Goal: Check status: Check status

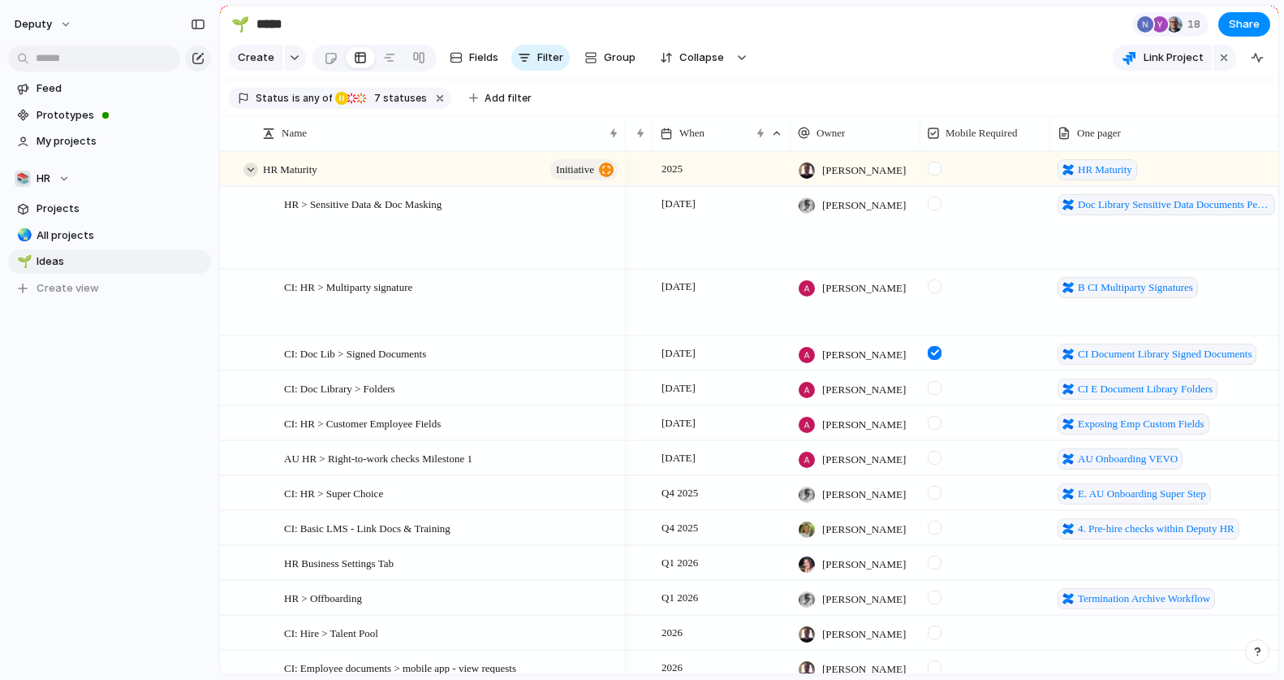
click at [248, 166] on div at bounding box center [251, 169] width 15 height 15
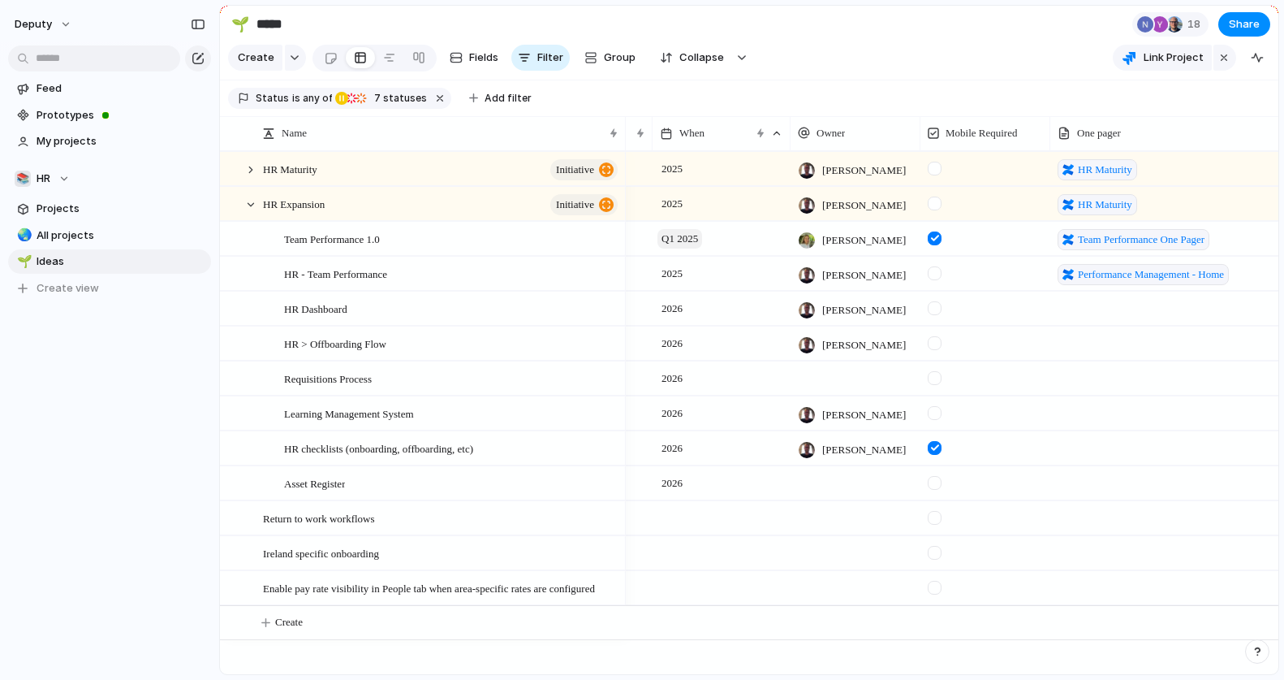
click at [695, 246] on span "Q1 2025" at bounding box center [680, 238] width 45 height 19
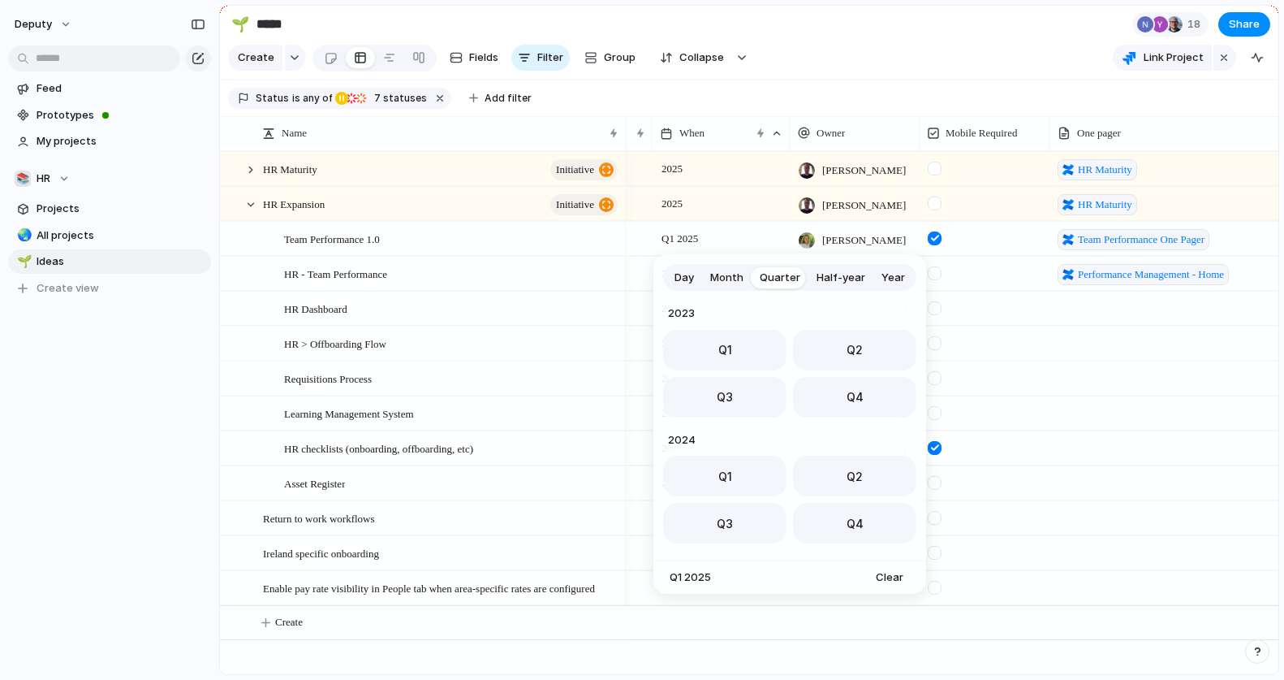
scroll to position [257, 0]
click at [857, 468] on span "Q2" at bounding box center [855, 471] width 16 height 17
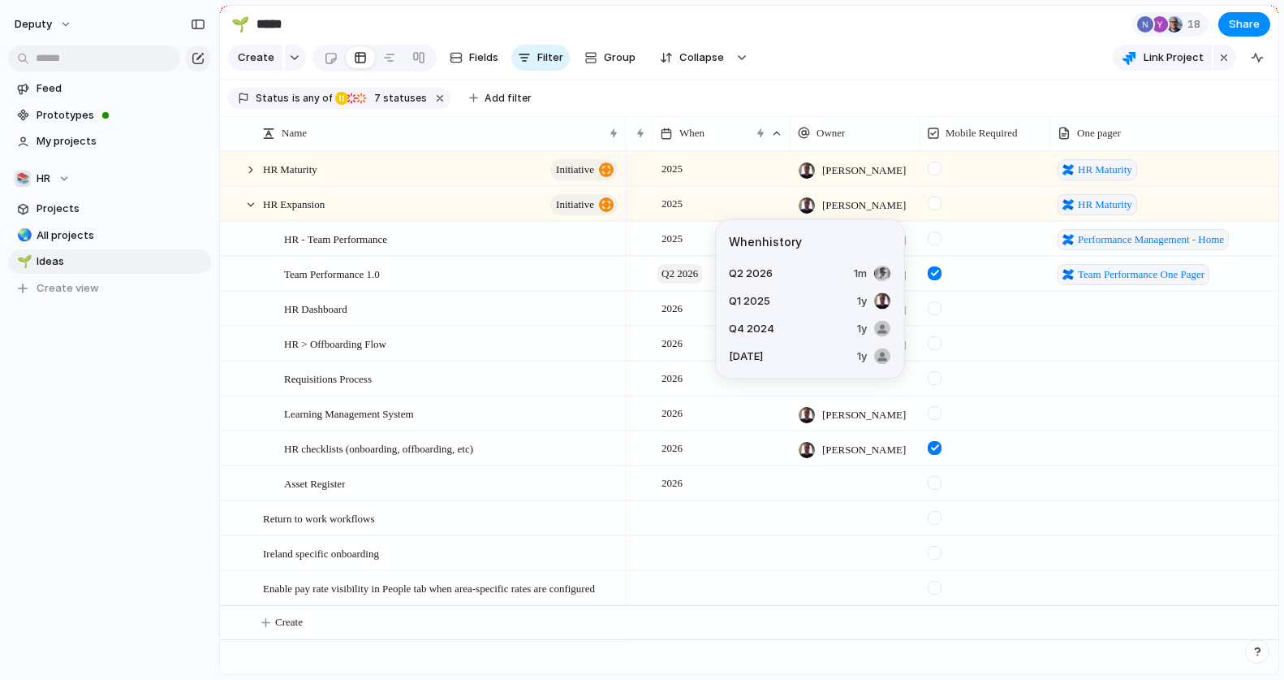
click at [680, 271] on span "Q2 2026" at bounding box center [680, 273] width 45 height 19
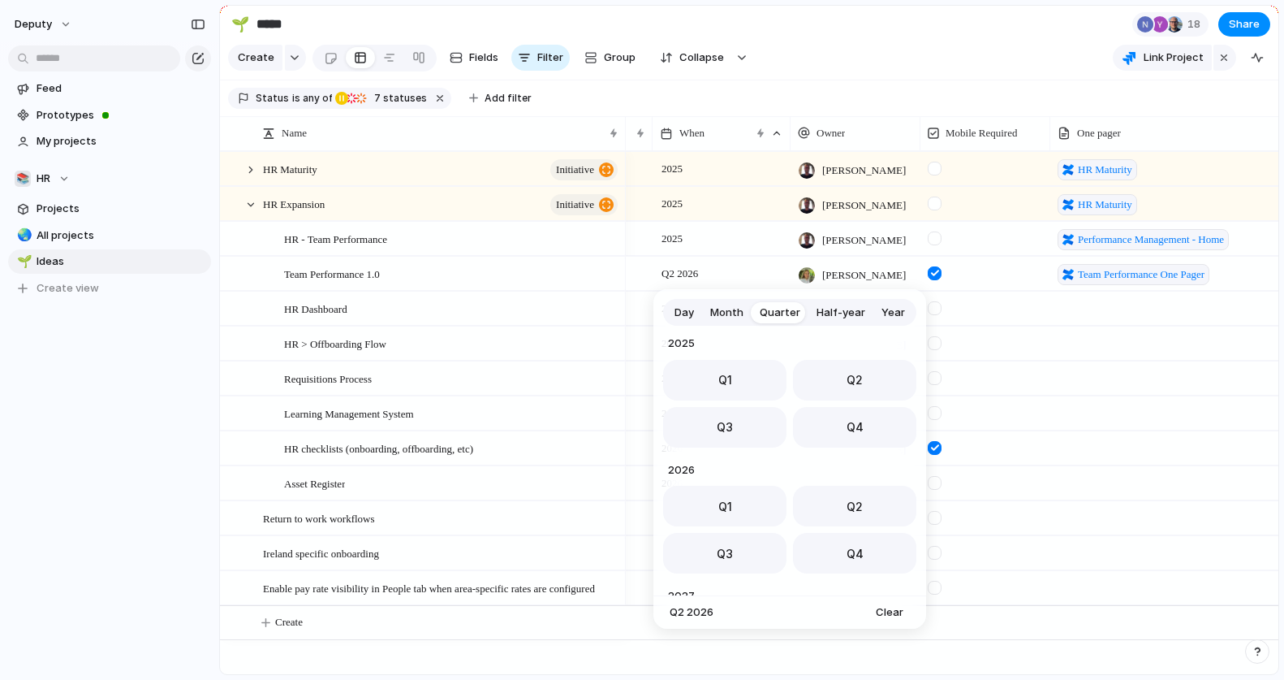
click at [877, 312] on button "Year" at bounding box center [894, 313] width 40 height 26
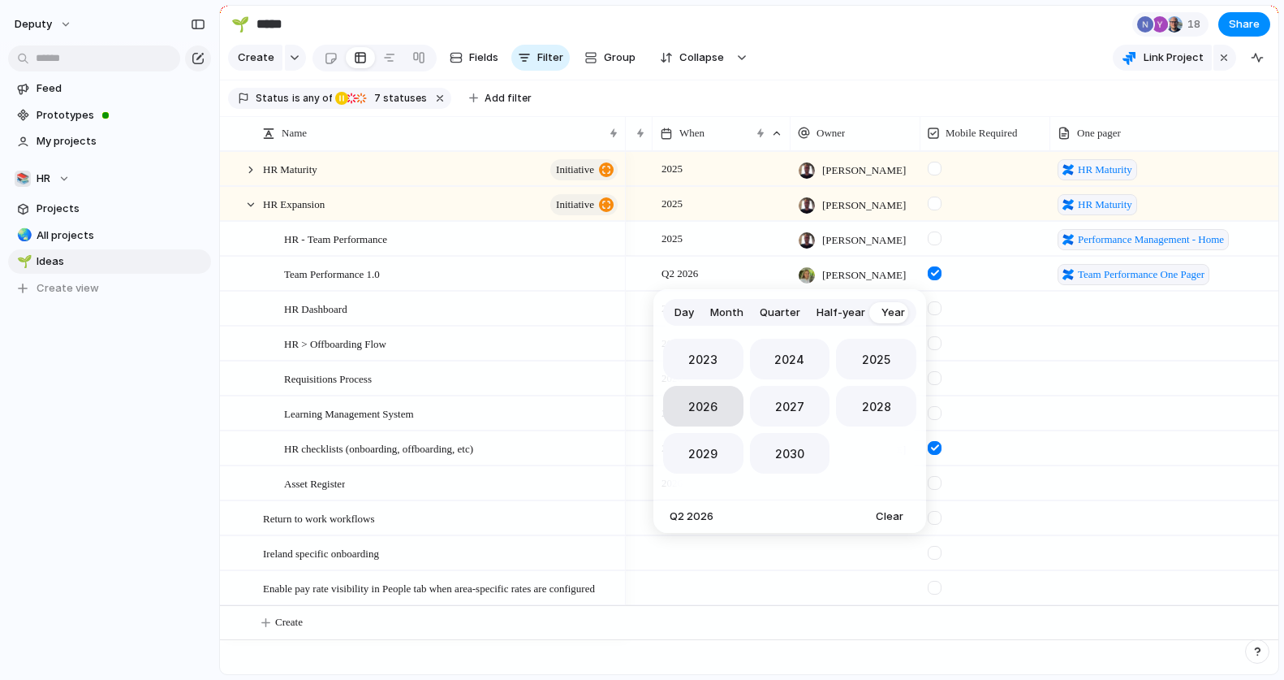
click at [705, 396] on button "2026" at bounding box center [703, 406] width 80 height 41
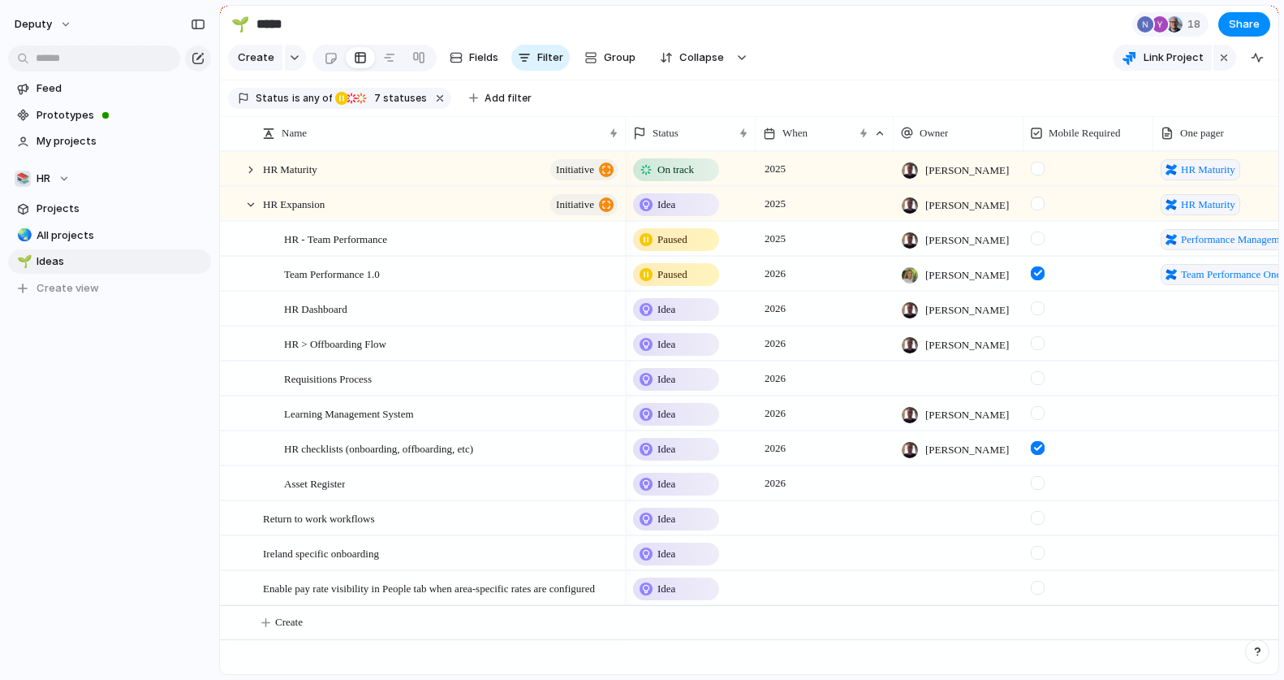
click at [688, 238] on span "Paused" at bounding box center [673, 239] width 30 height 16
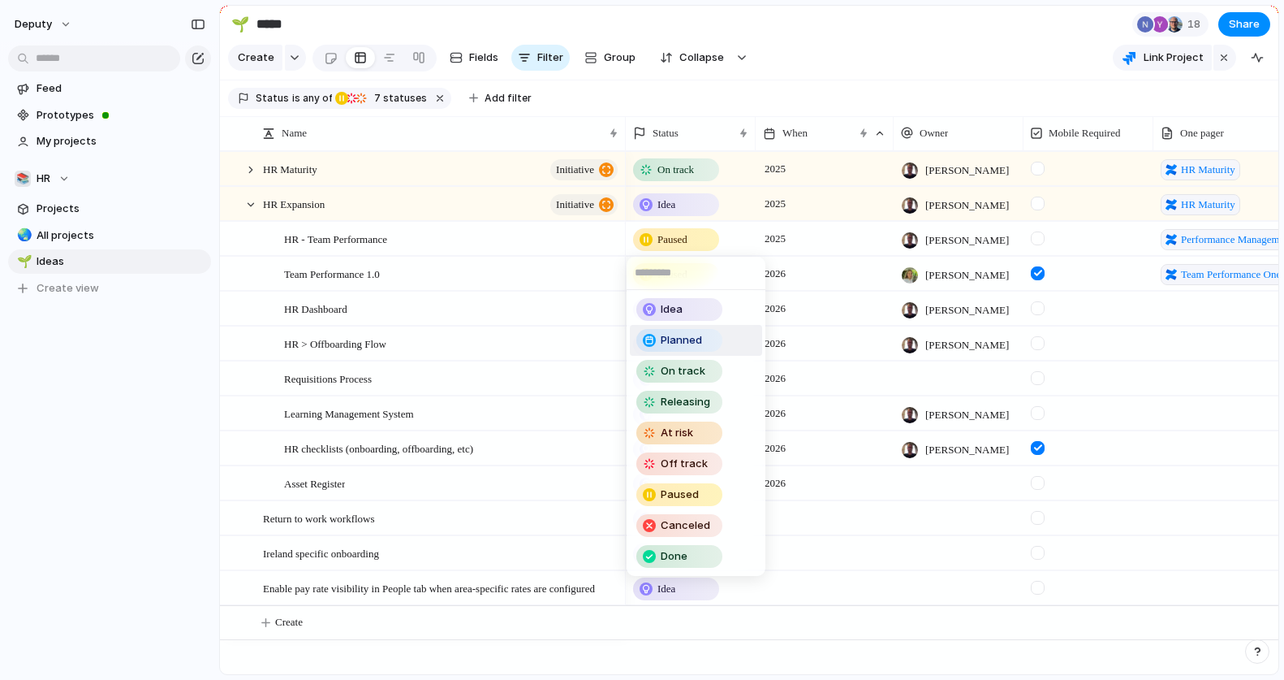
click at [692, 334] on span "Planned" at bounding box center [681, 340] width 41 height 16
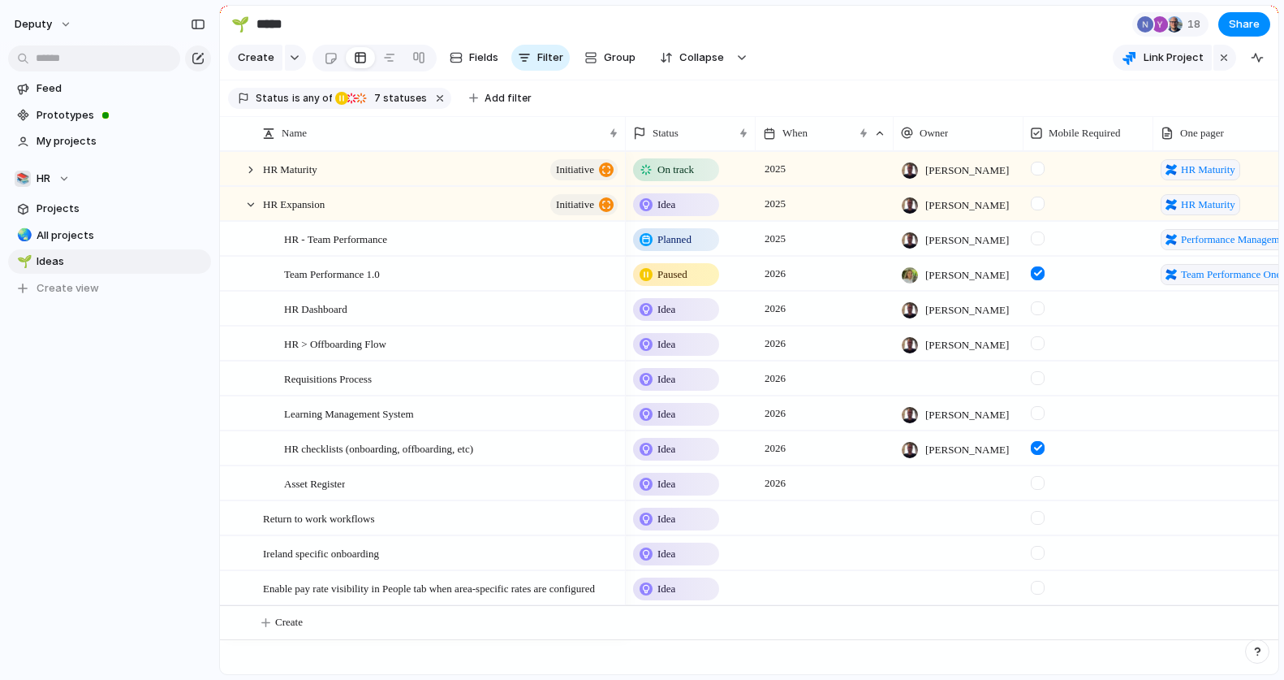
click at [688, 271] on span "Paused" at bounding box center [673, 274] width 30 height 16
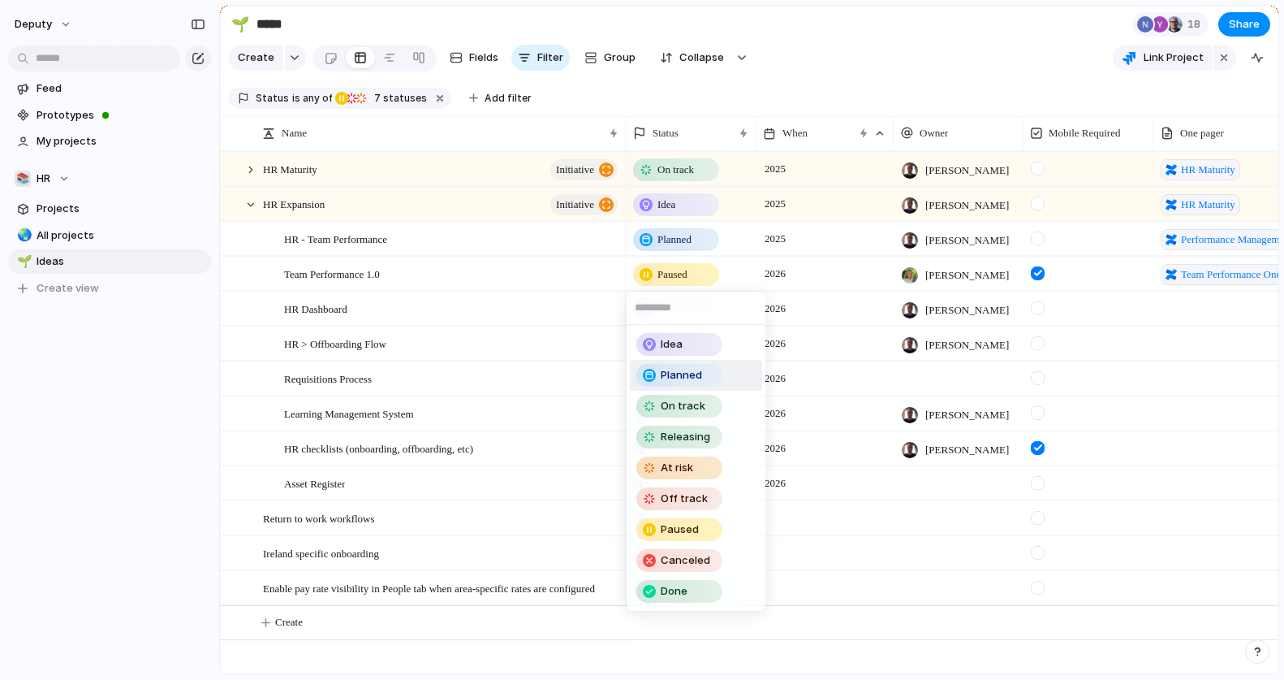
click at [701, 378] on span "Planned" at bounding box center [681, 375] width 41 height 16
